Goal: Transaction & Acquisition: Subscribe to service/newsletter

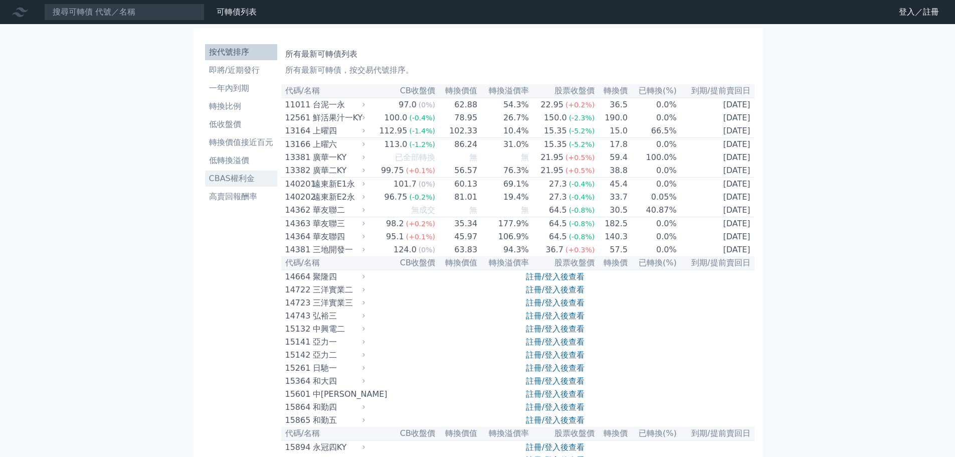
click at [246, 182] on li "CBAS權利金" at bounding box center [241, 178] width 72 height 12
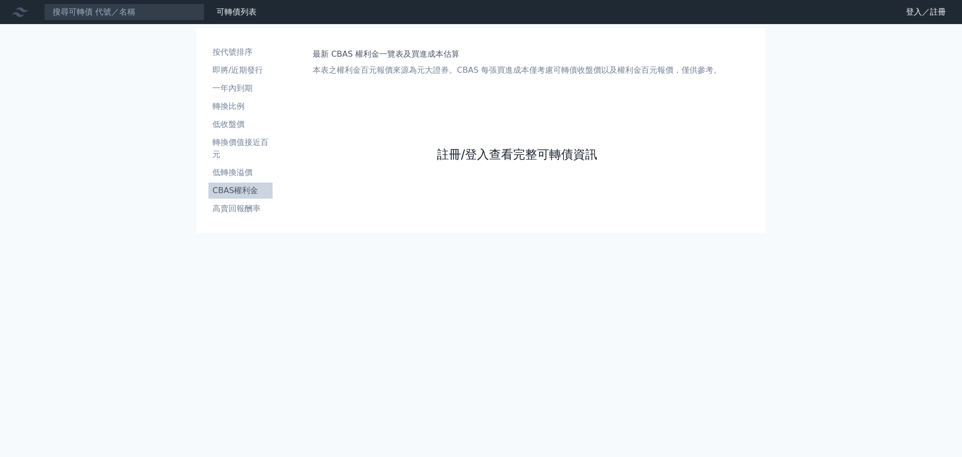
click at [493, 160] on link "註冊/登入查看完整可轉債資訊" at bounding box center [517, 154] width 160 height 16
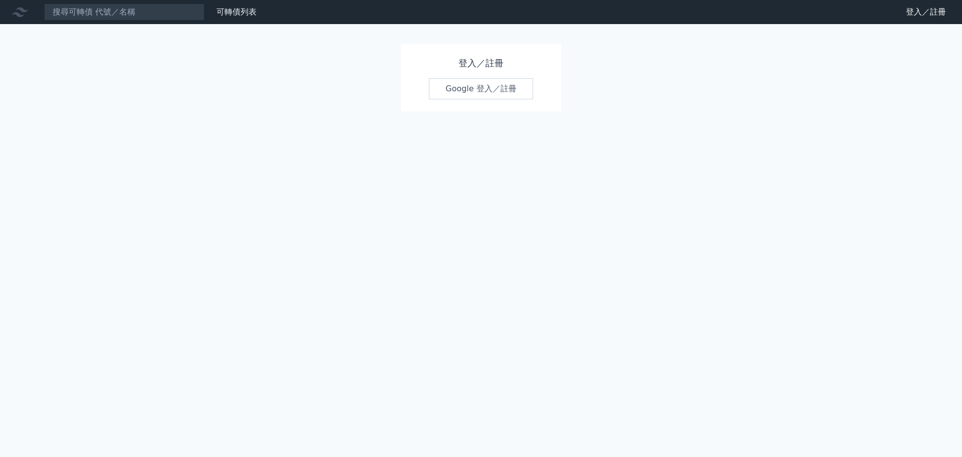
click at [462, 81] on link "Google 登入／註冊" at bounding box center [481, 88] width 104 height 21
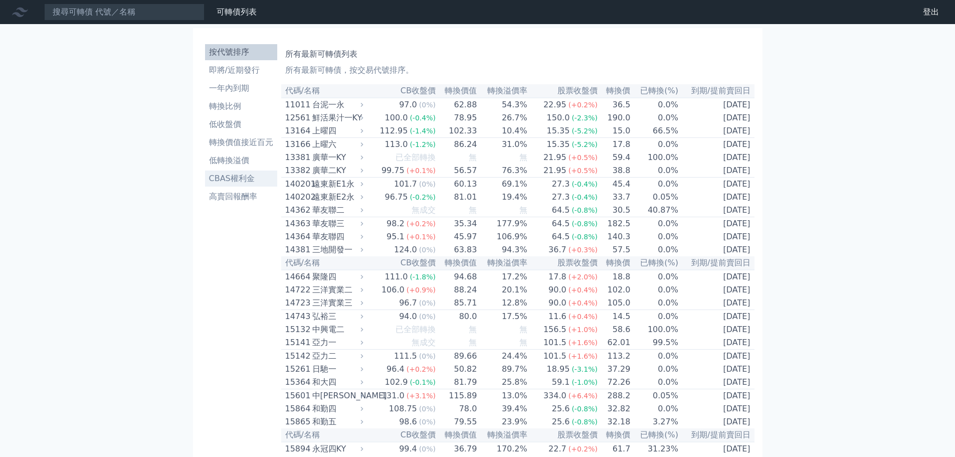
click at [262, 181] on li "CBAS權利金" at bounding box center [241, 178] width 72 height 12
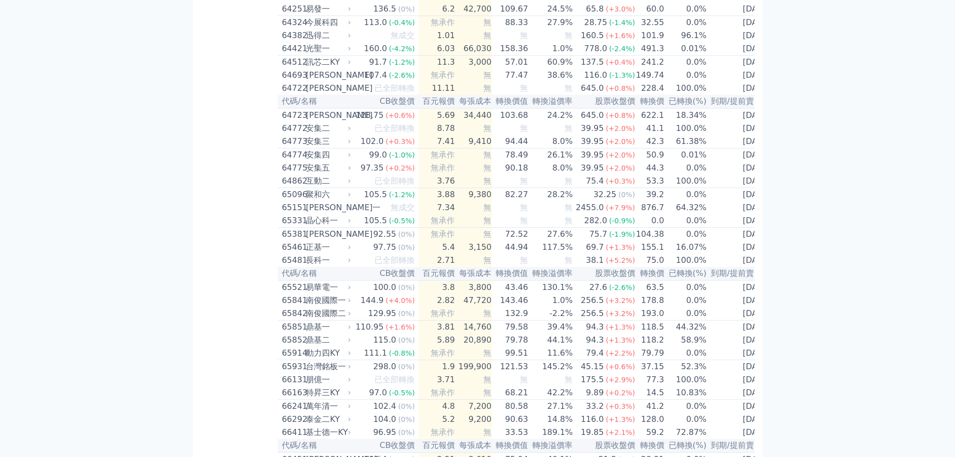
scroll to position [4093, 0]
